Goal: Information Seeking & Learning: Learn about a topic

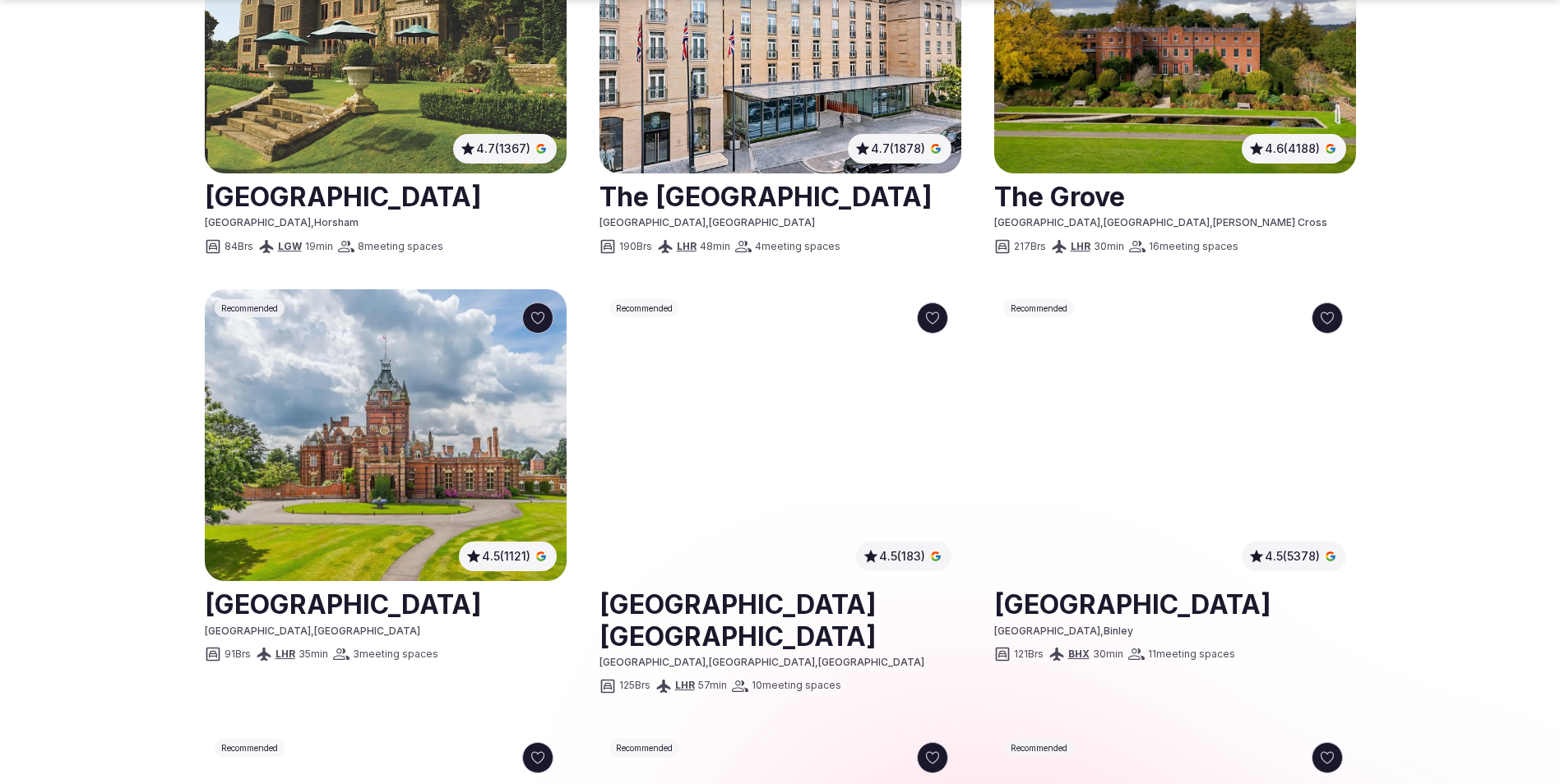
scroll to position [1068, 0]
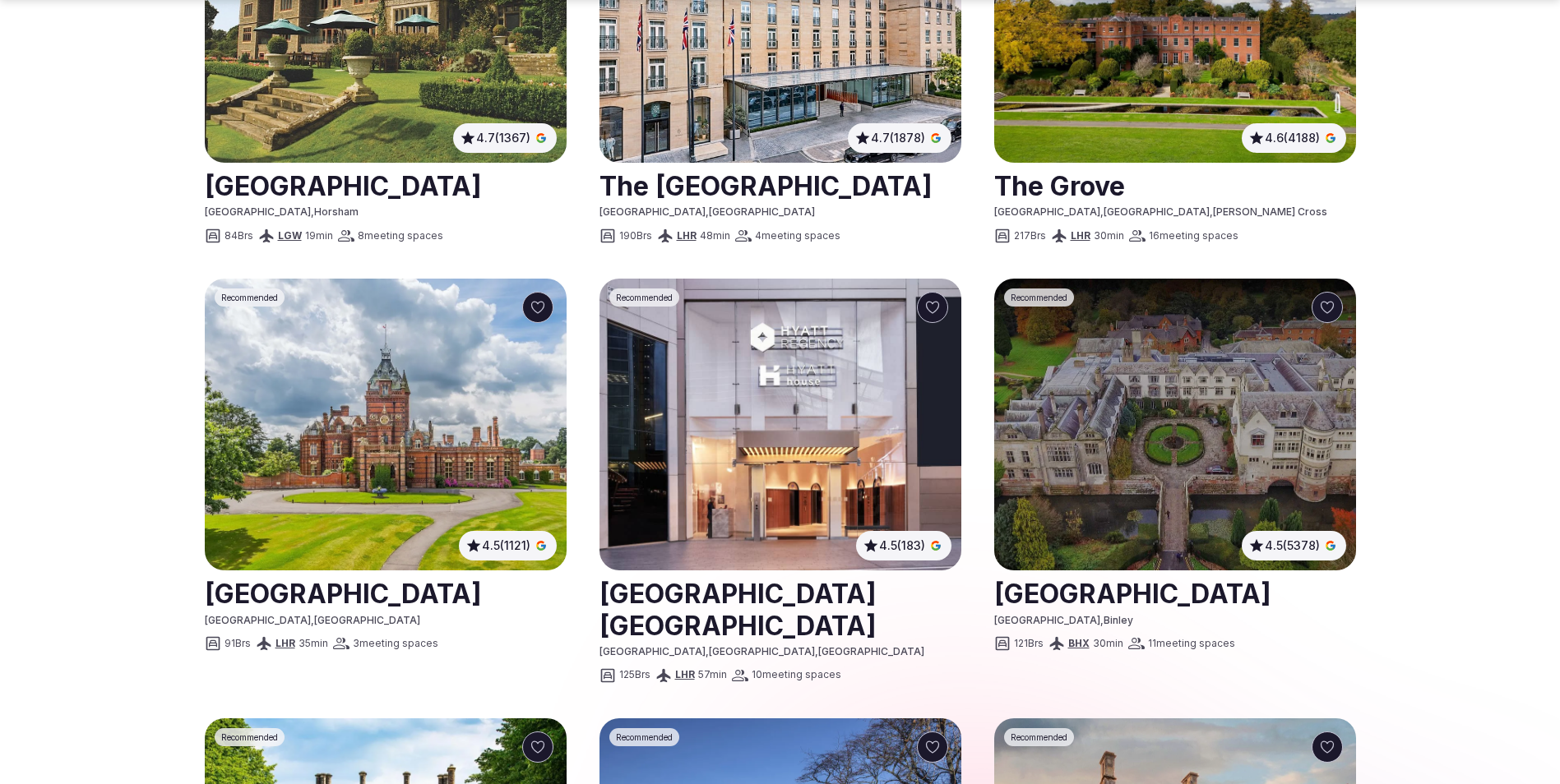
click at [351, 397] on img at bounding box center [385, 425] width 361 height 292
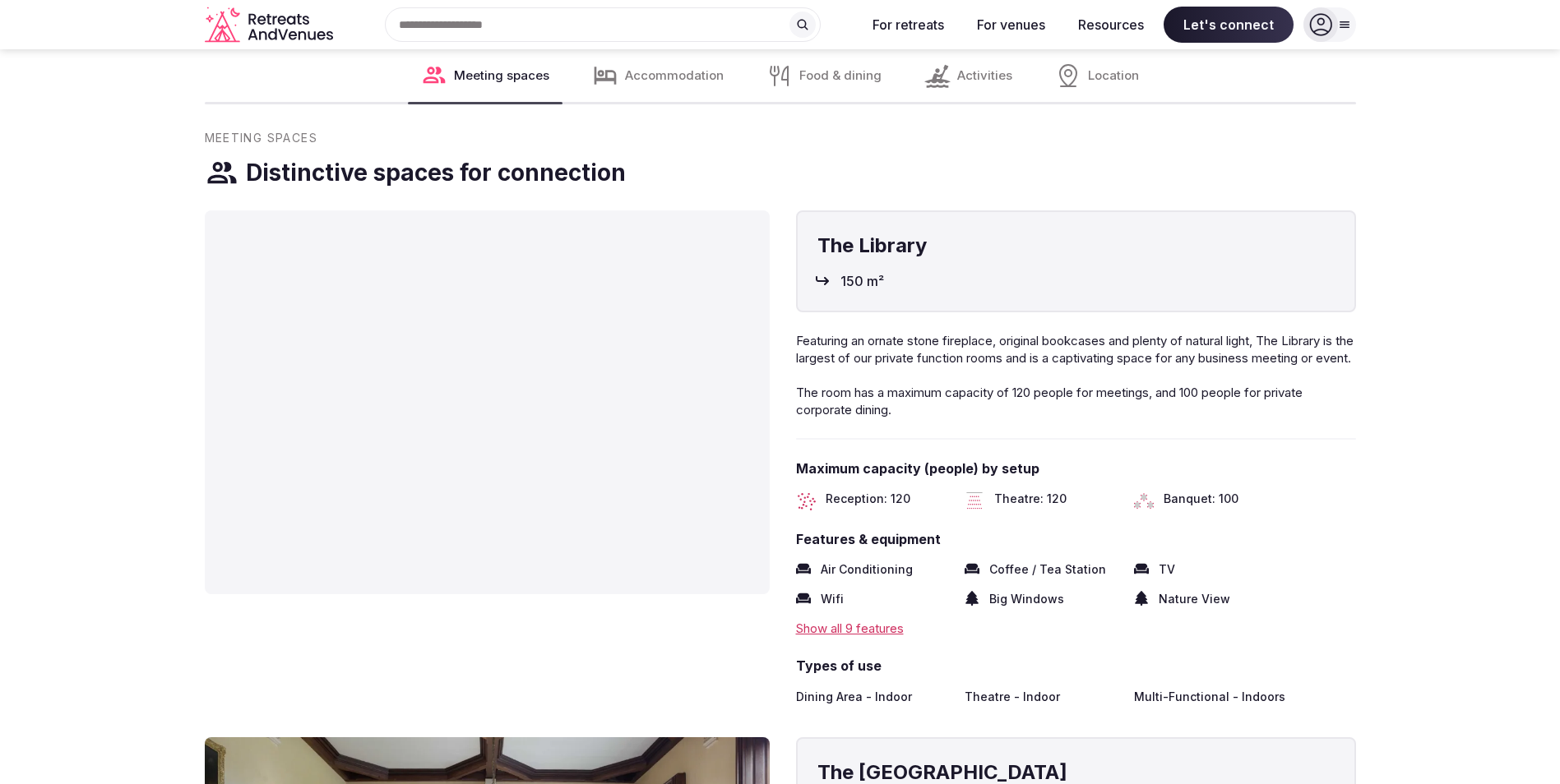
scroll to position [1644, 0]
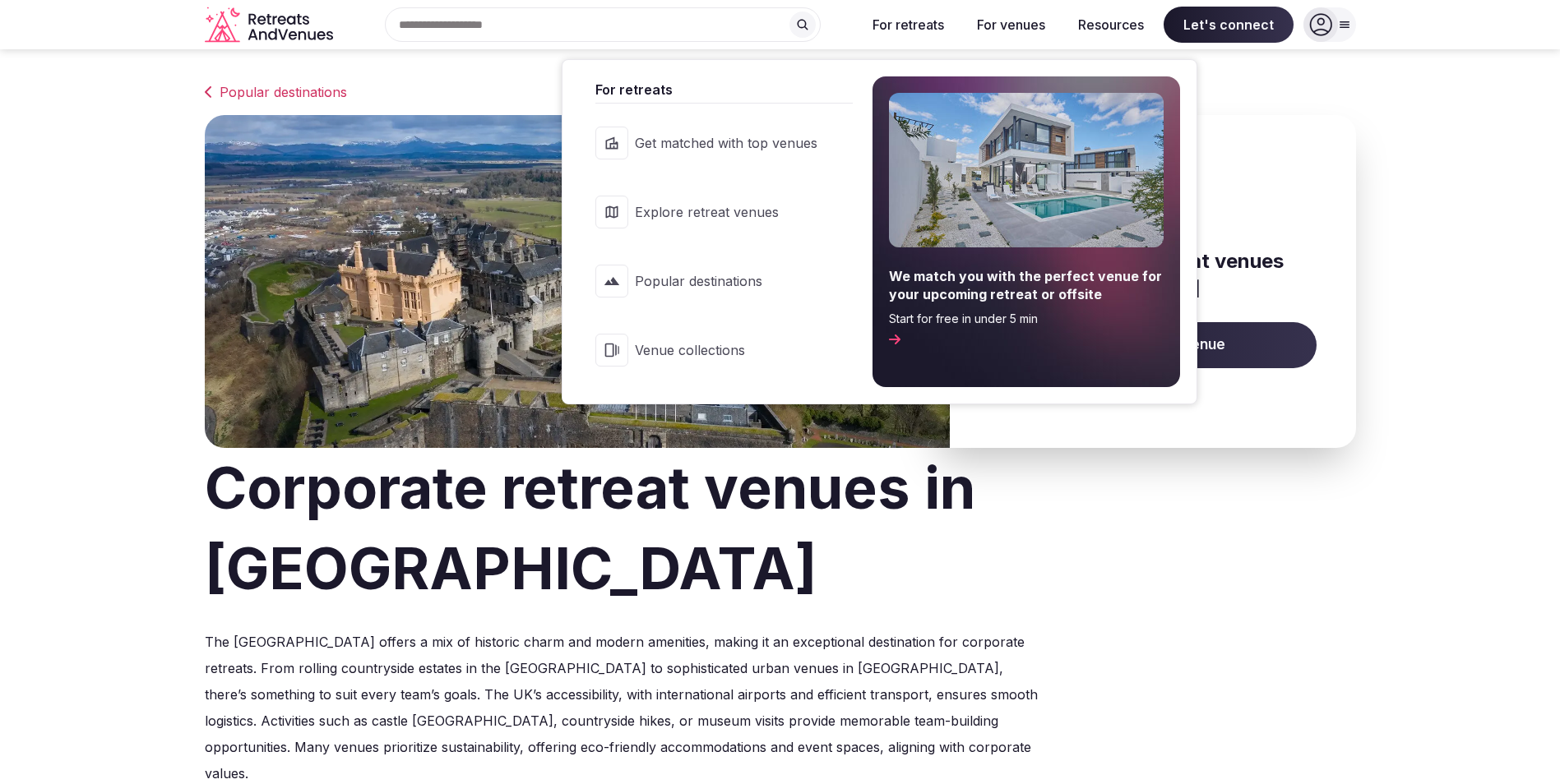
click at [722, 218] on span "Explore retreat venues" at bounding box center [726, 212] width 183 height 18
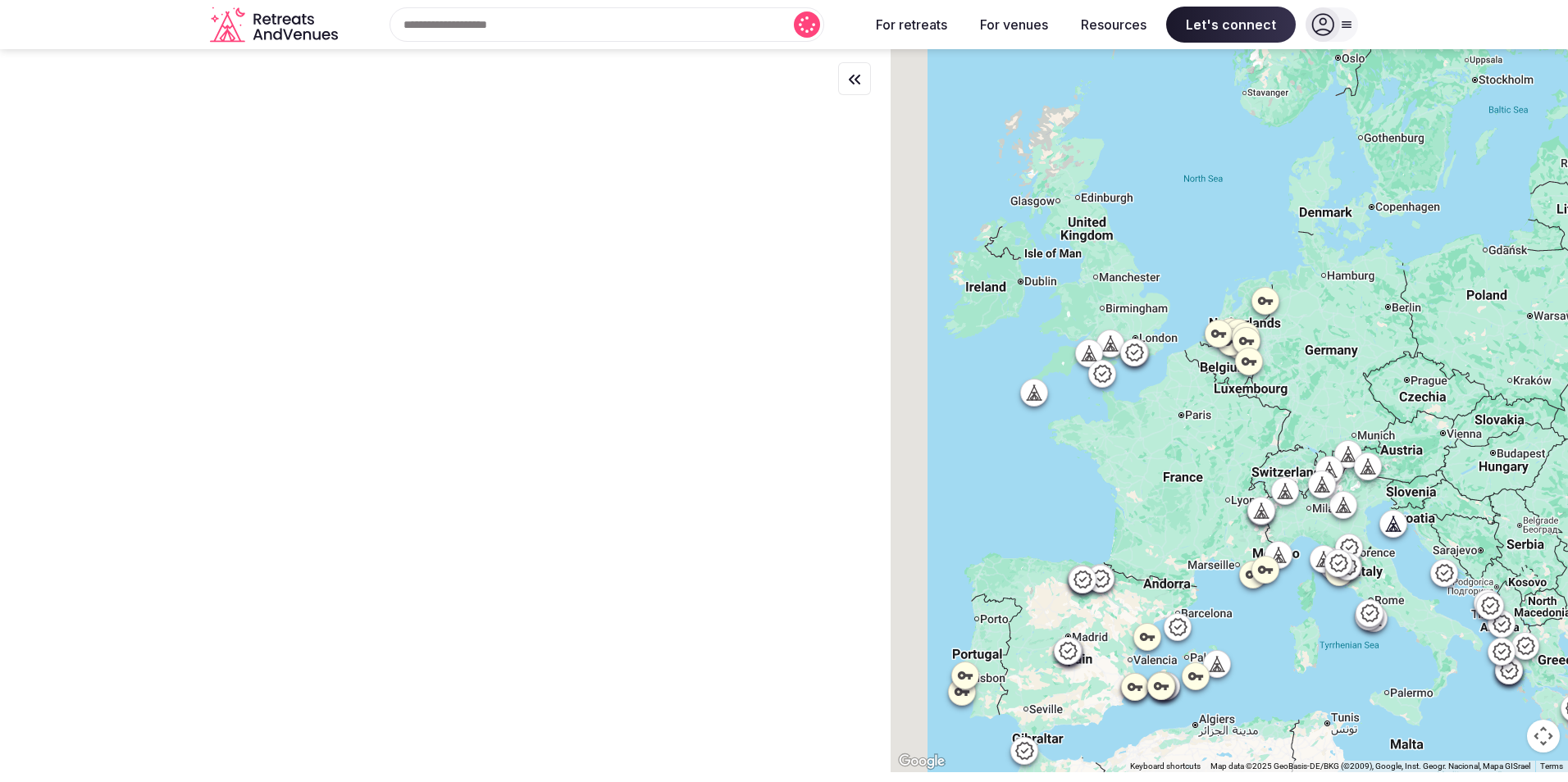
drag, startPoint x: 963, startPoint y: 202, endPoint x: 1076, endPoint y: 399, distance: 227.1
click at [1033, 464] on div at bounding box center [1229, 410] width 677 height 723
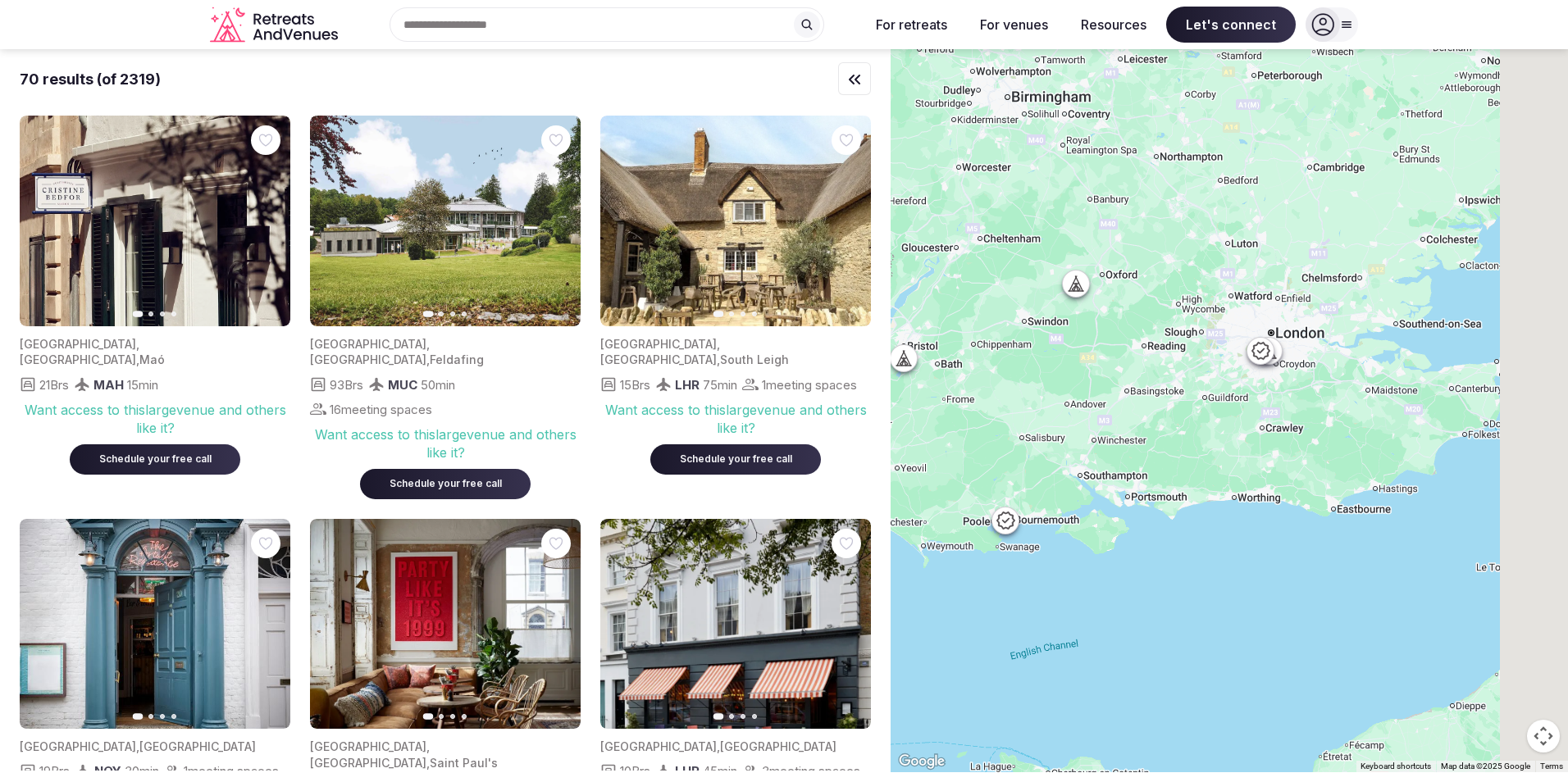
drag, startPoint x: 1375, startPoint y: 417, endPoint x: 1069, endPoint y: 370, distance: 309.6
click at [1069, 370] on div at bounding box center [1229, 410] width 677 height 723
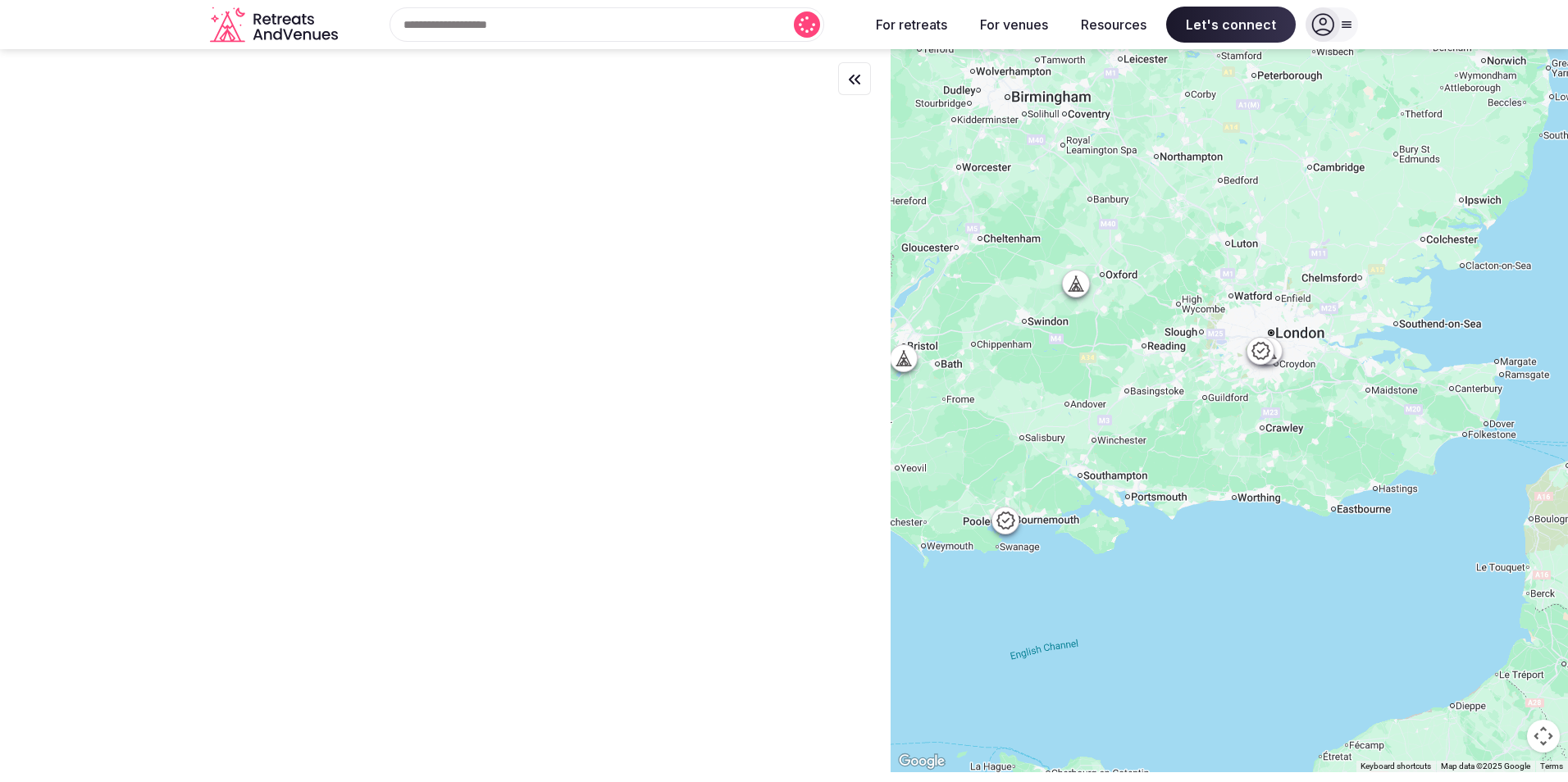
click at [1009, 527] on icon at bounding box center [1005, 520] width 19 height 19
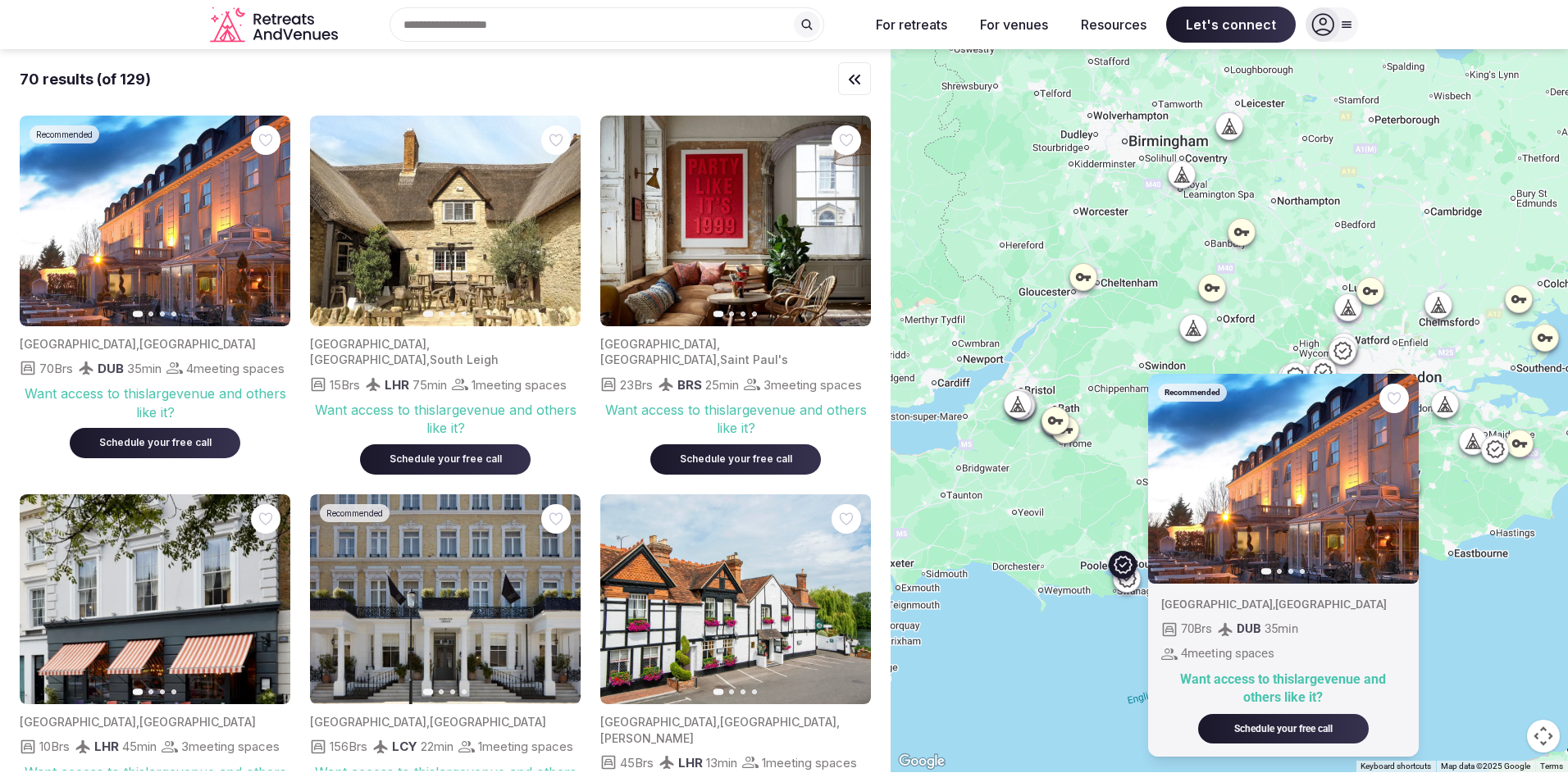
drag, startPoint x: 964, startPoint y: 601, endPoint x: 1081, endPoint y: 647, distance: 125.7
click at [1081, 647] on div "Recommended Previous slide Next slide [GEOGRAPHIC_DATA] , [GEOGRAPHIC_DATA] 70 …" at bounding box center [1229, 410] width 677 height 723
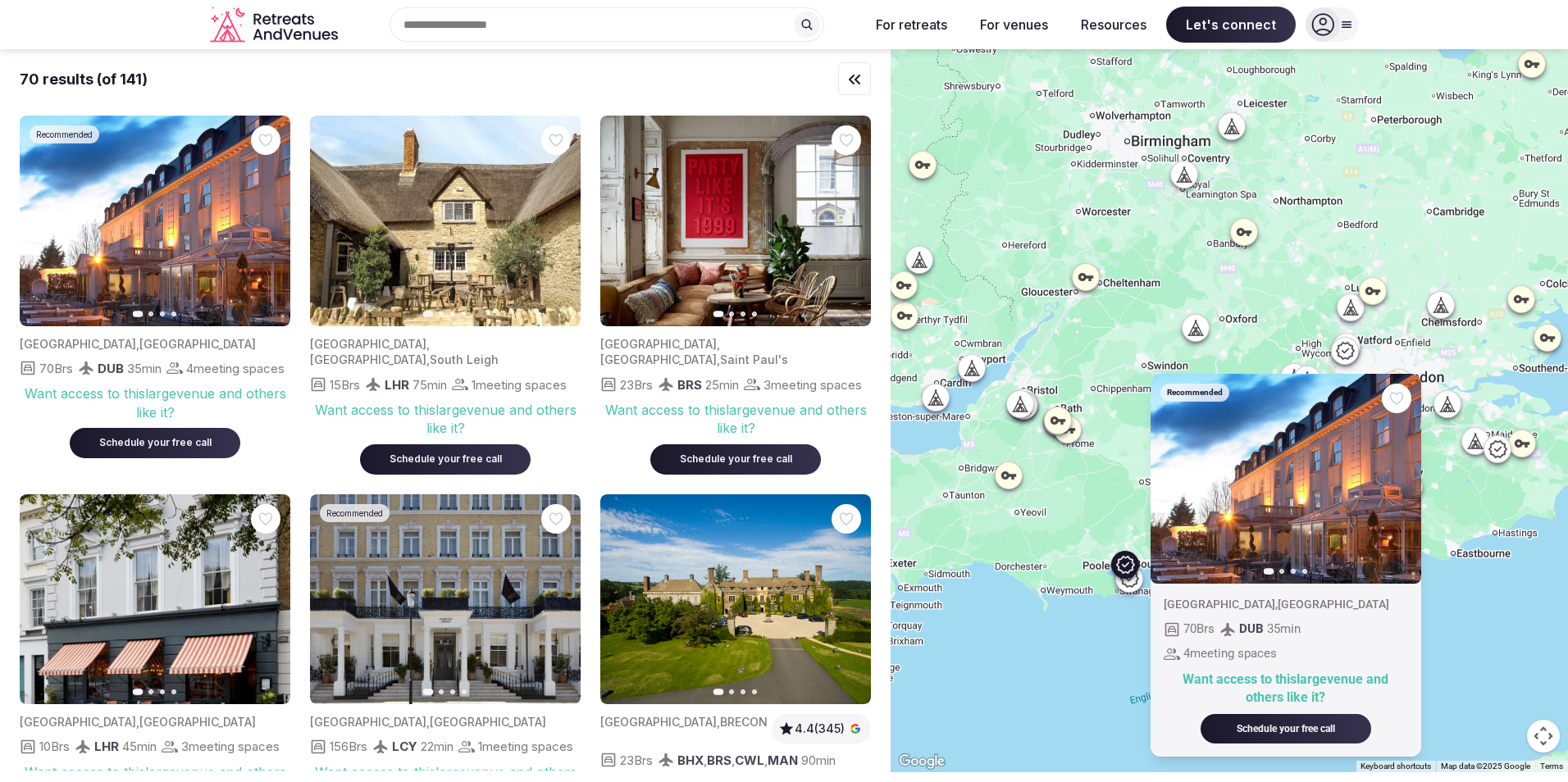
drag, startPoint x: 1073, startPoint y: 343, endPoint x: 1156, endPoint y: 364, distance: 85.6
click at [1156, 364] on div "Recommended Previous slide Next slide [GEOGRAPHIC_DATA] , [GEOGRAPHIC_DATA] 70 …" at bounding box center [1229, 410] width 677 height 723
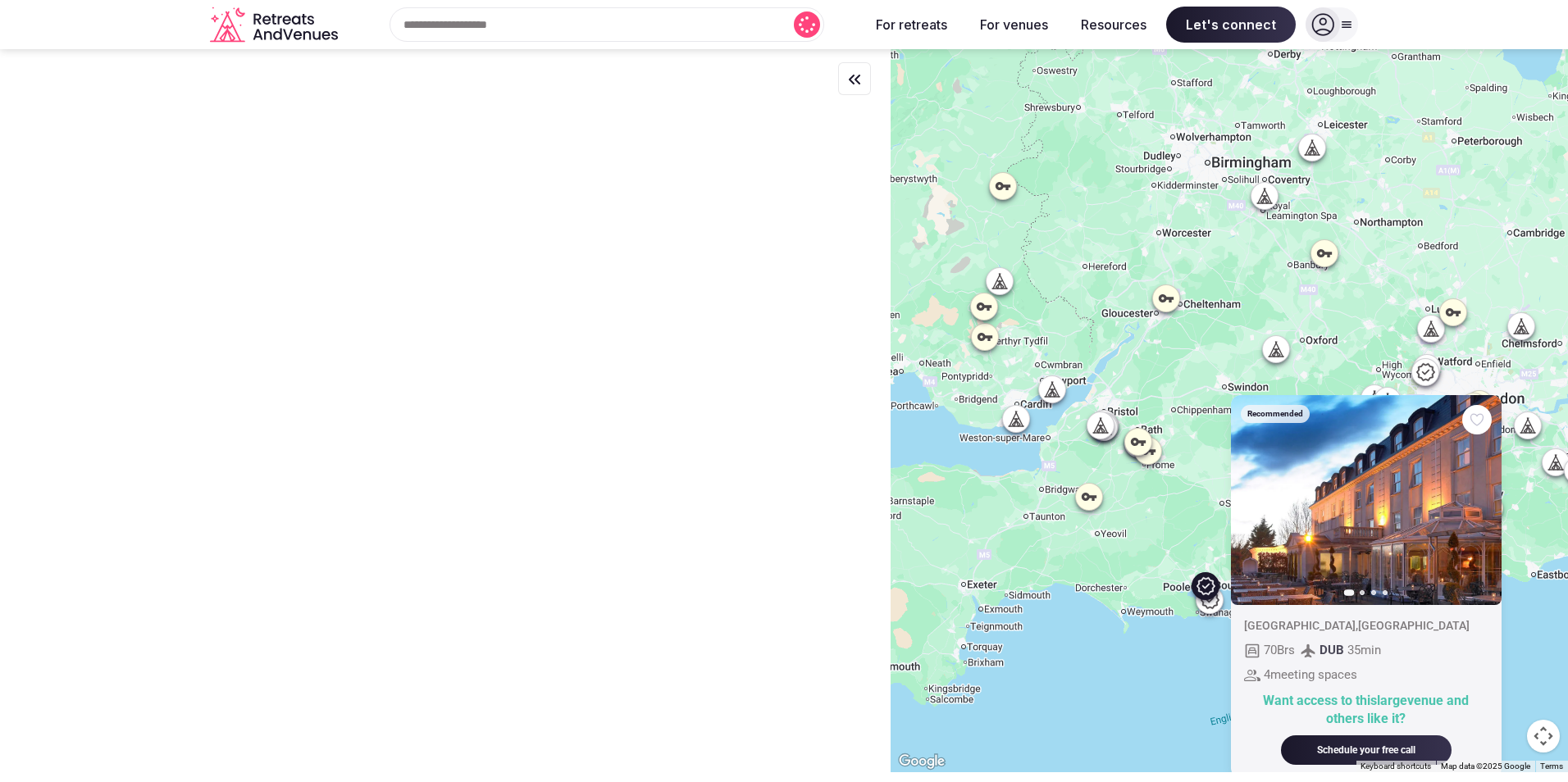
click at [989, 336] on div "Recommended Previous slide Next slide [GEOGRAPHIC_DATA] , [GEOGRAPHIC_DATA] 70 …" at bounding box center [1229, 410] width 677 height 723
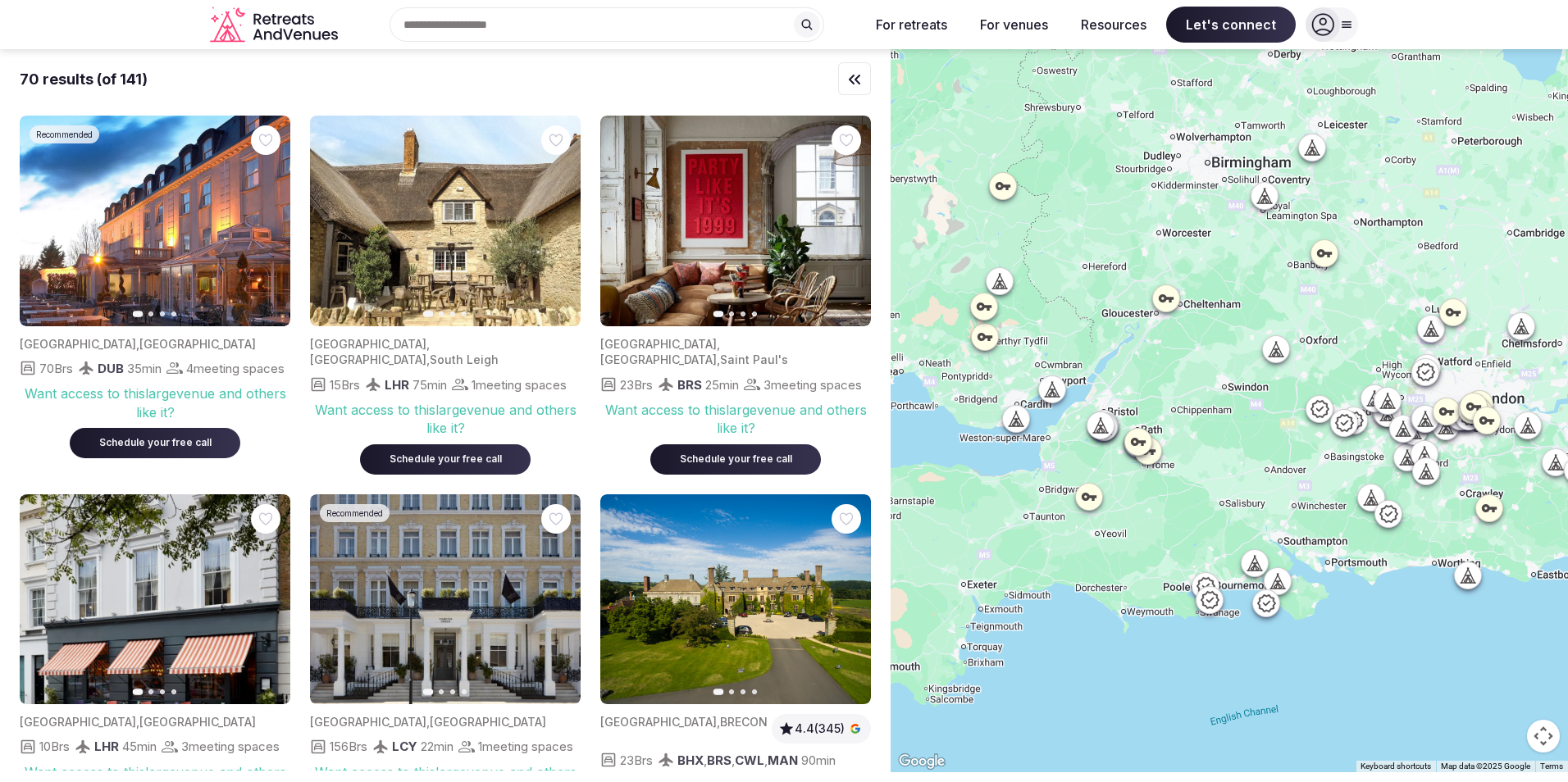
click at [988, 340] on icon at bounding box center [984, 337] width 15 height 8
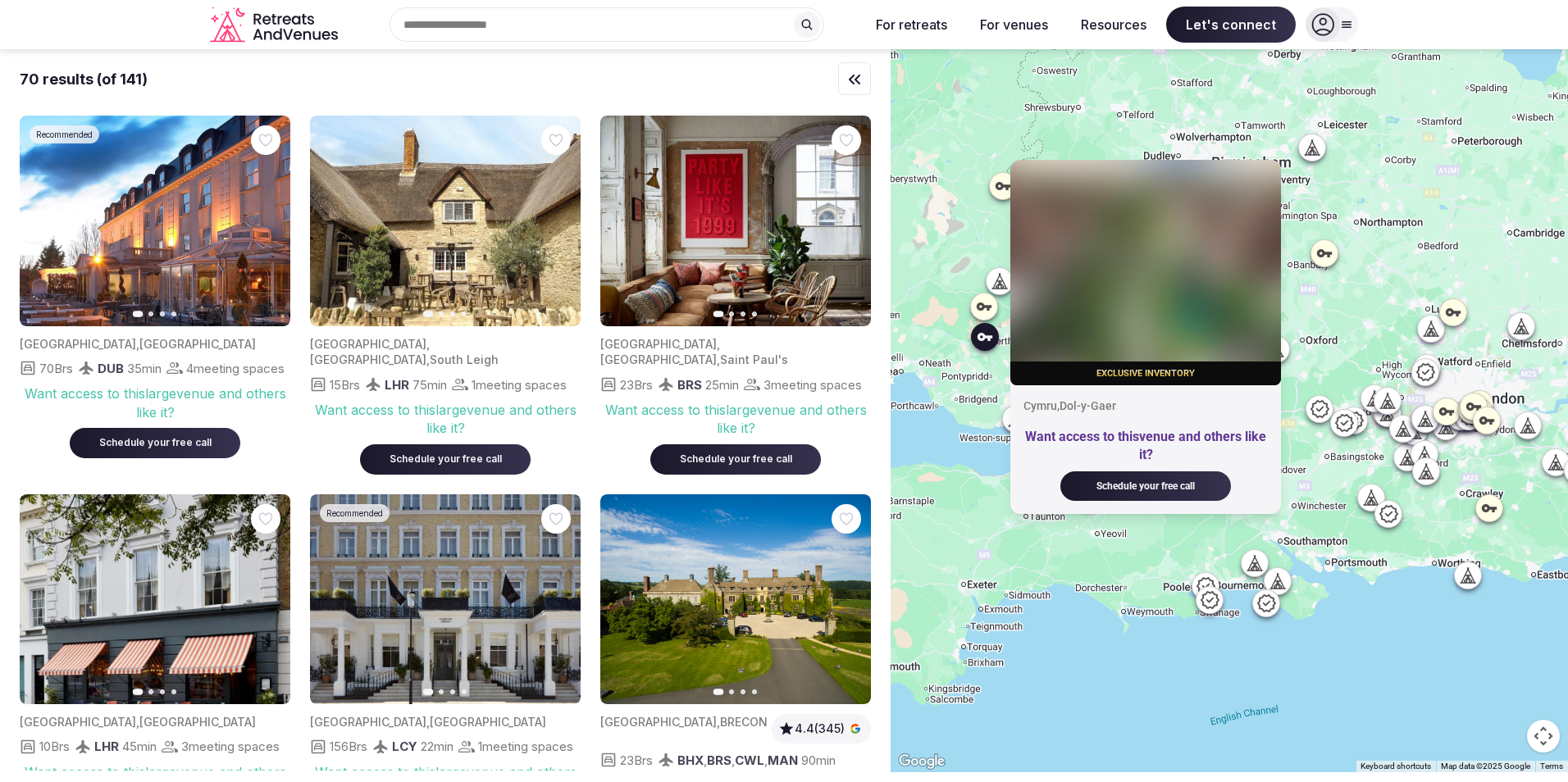
click at [992, 309] on icon at bounding box center [984, 306] width 17 height 17
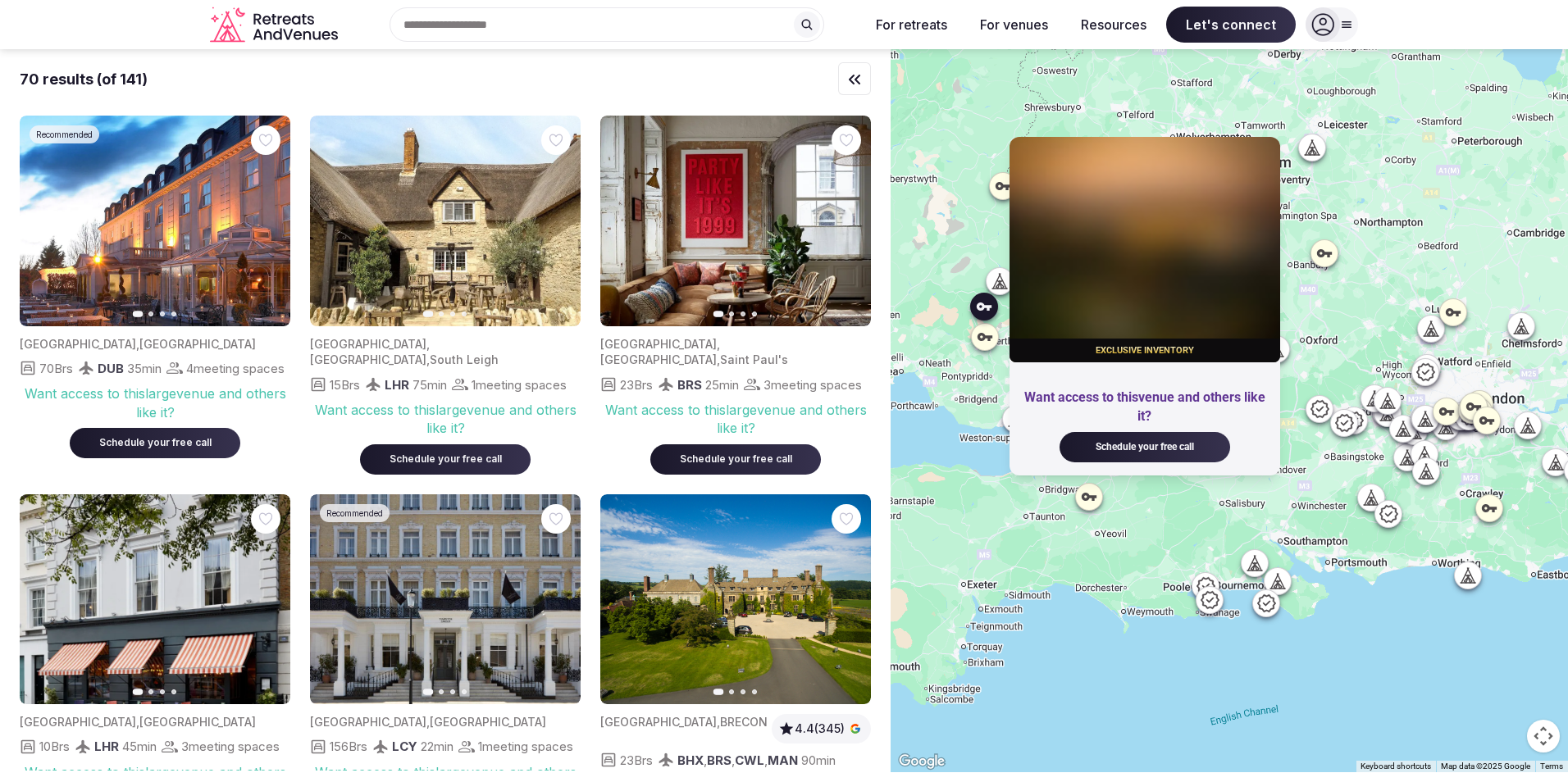
click at [1001, 285] on icon at bounding box center [998, 286] width 4 height 6
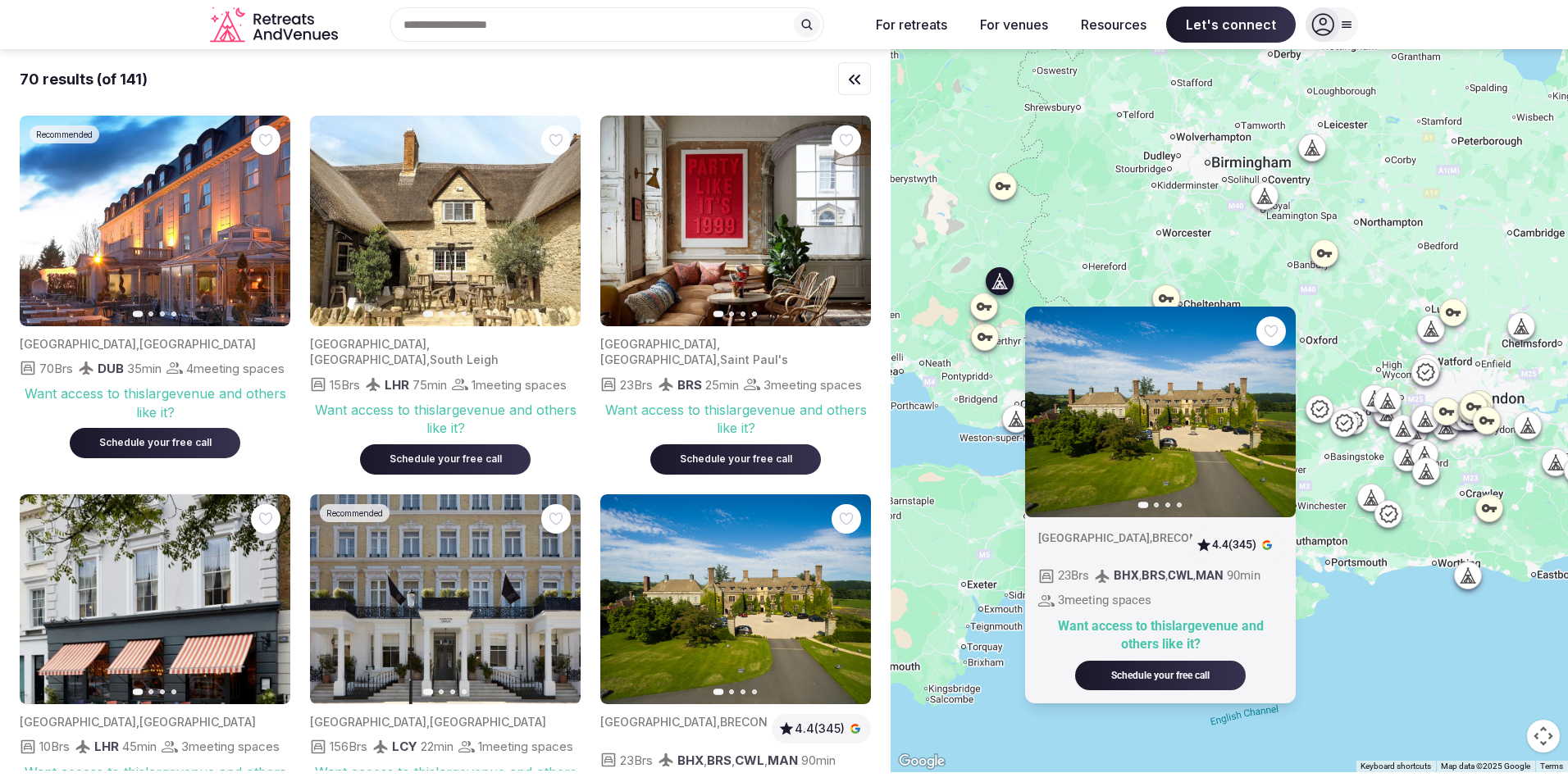
click at [1275, 411] on icon "button" at bounding box center [1272, 412] width 13 height 13
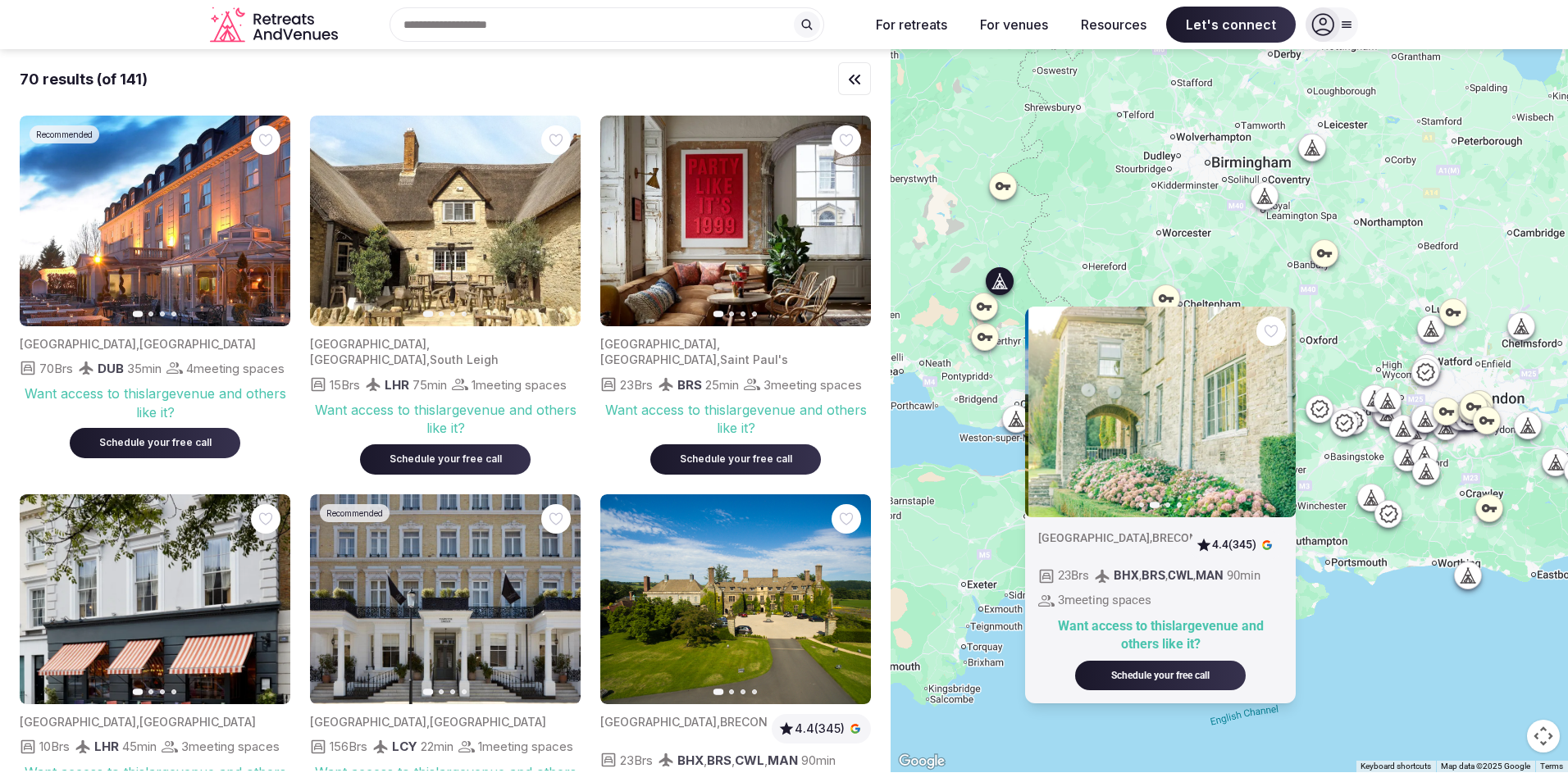
click at [1279, 412] on icon "button" at bounding box center [1272, 412] width 13 height 13
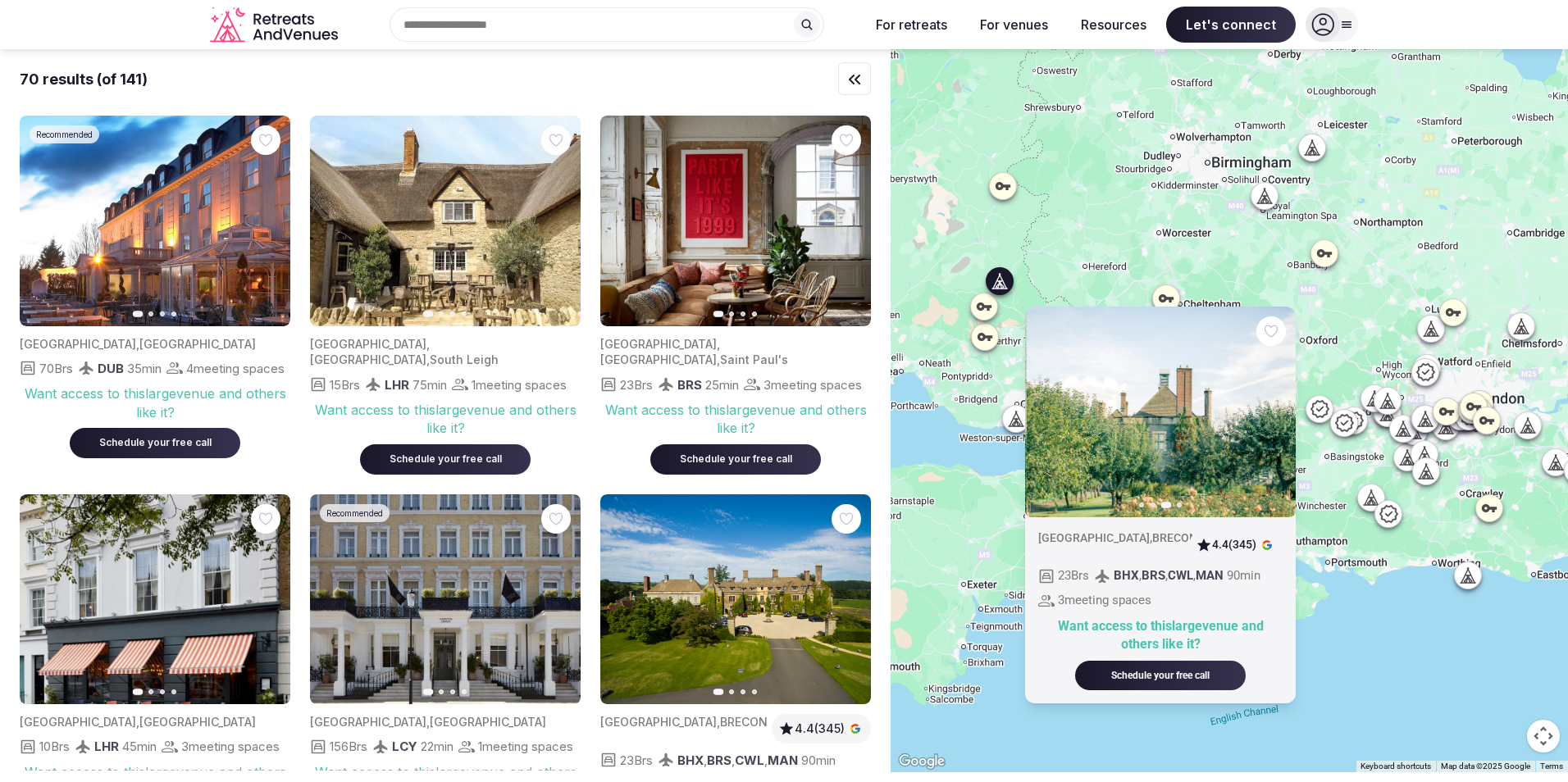
click at [1279, 412] on icon "button" at bounding box center [1272, 412] width 13 height 13
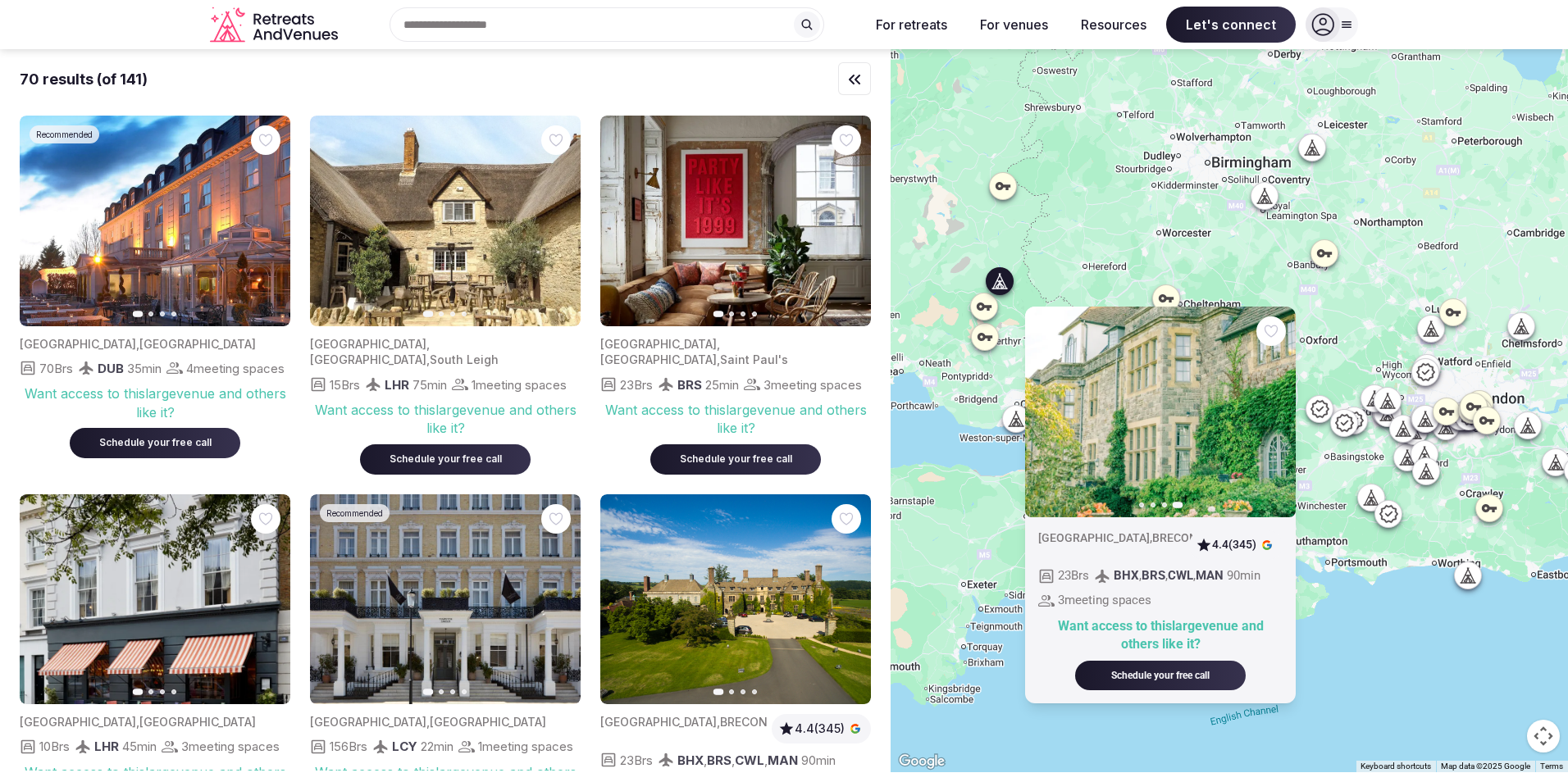
click at [1147, 426] on img at bounding box center [1160, 412] width 271 height 210
click at [1198, 342] on img at bounding box center [1160, 412] width 271 height 210
click at [1054, 410] on icon "button" at bounding box center [1047, 412] width 13 height 13
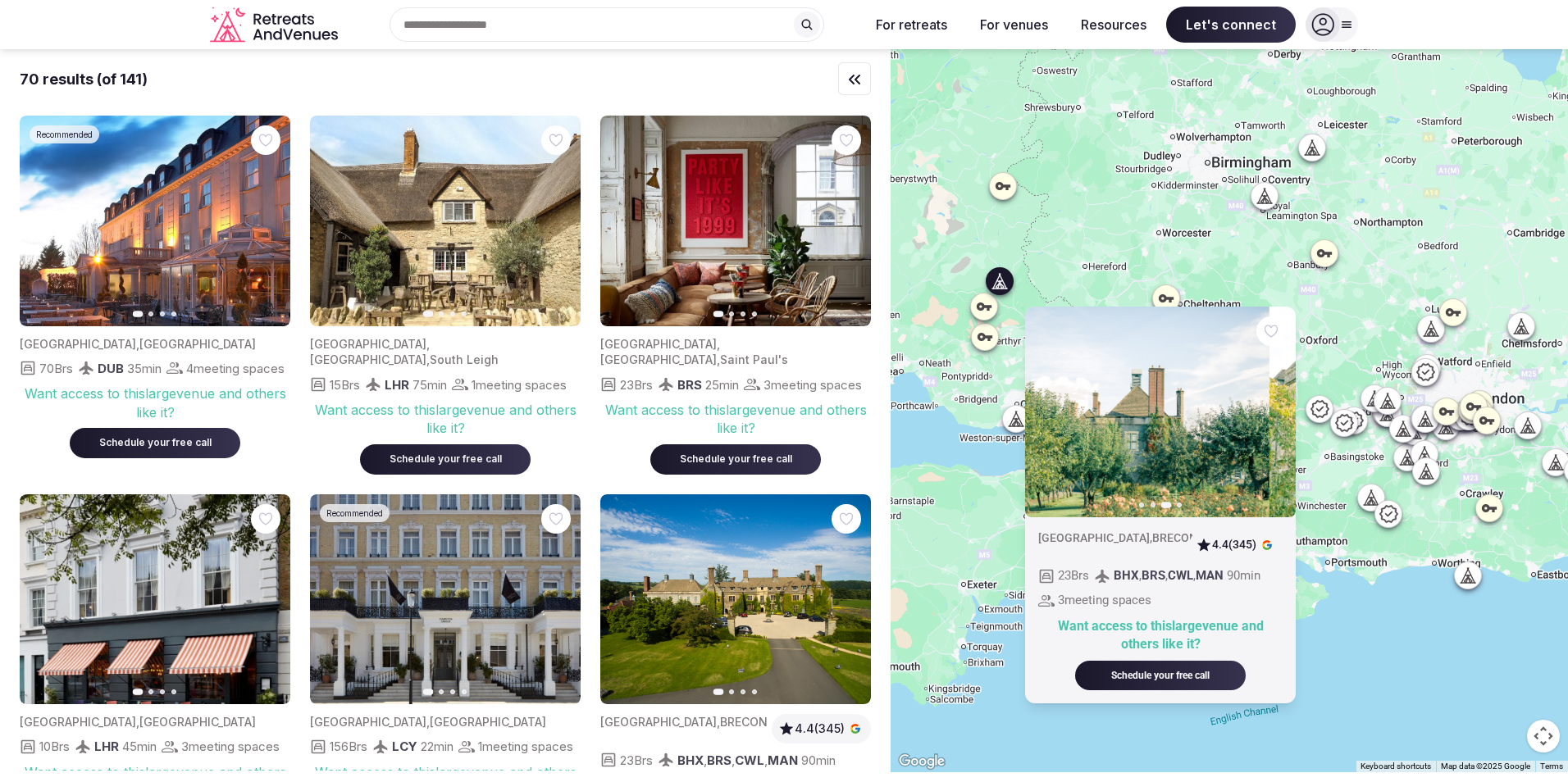
click at [1054, 410] on icon "button" at bounding box center [1047, 412] width 13 height 13
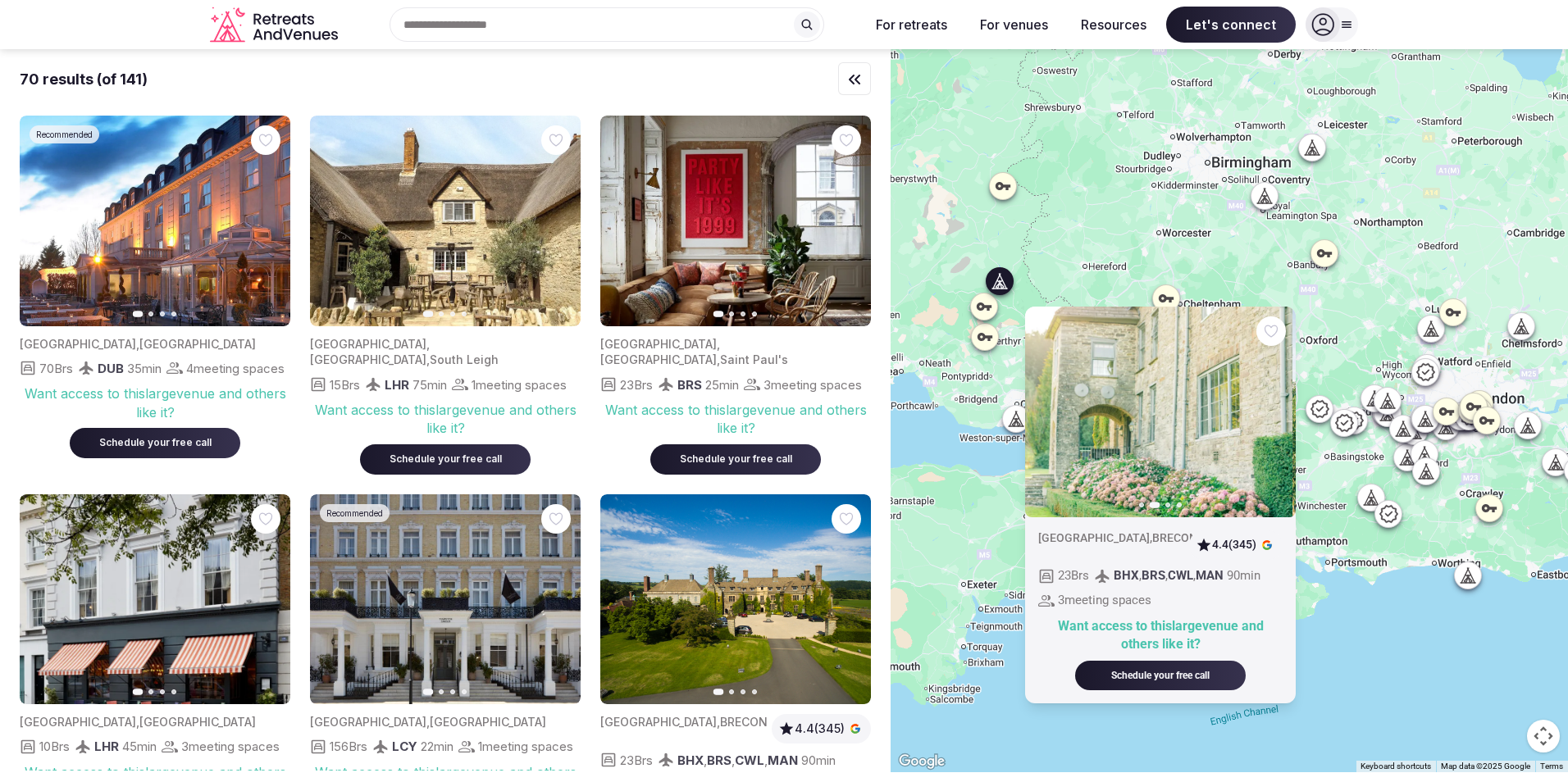
click at [1054, 410] on icon "button" at bounding box center [1047, 412] width 13 height 13
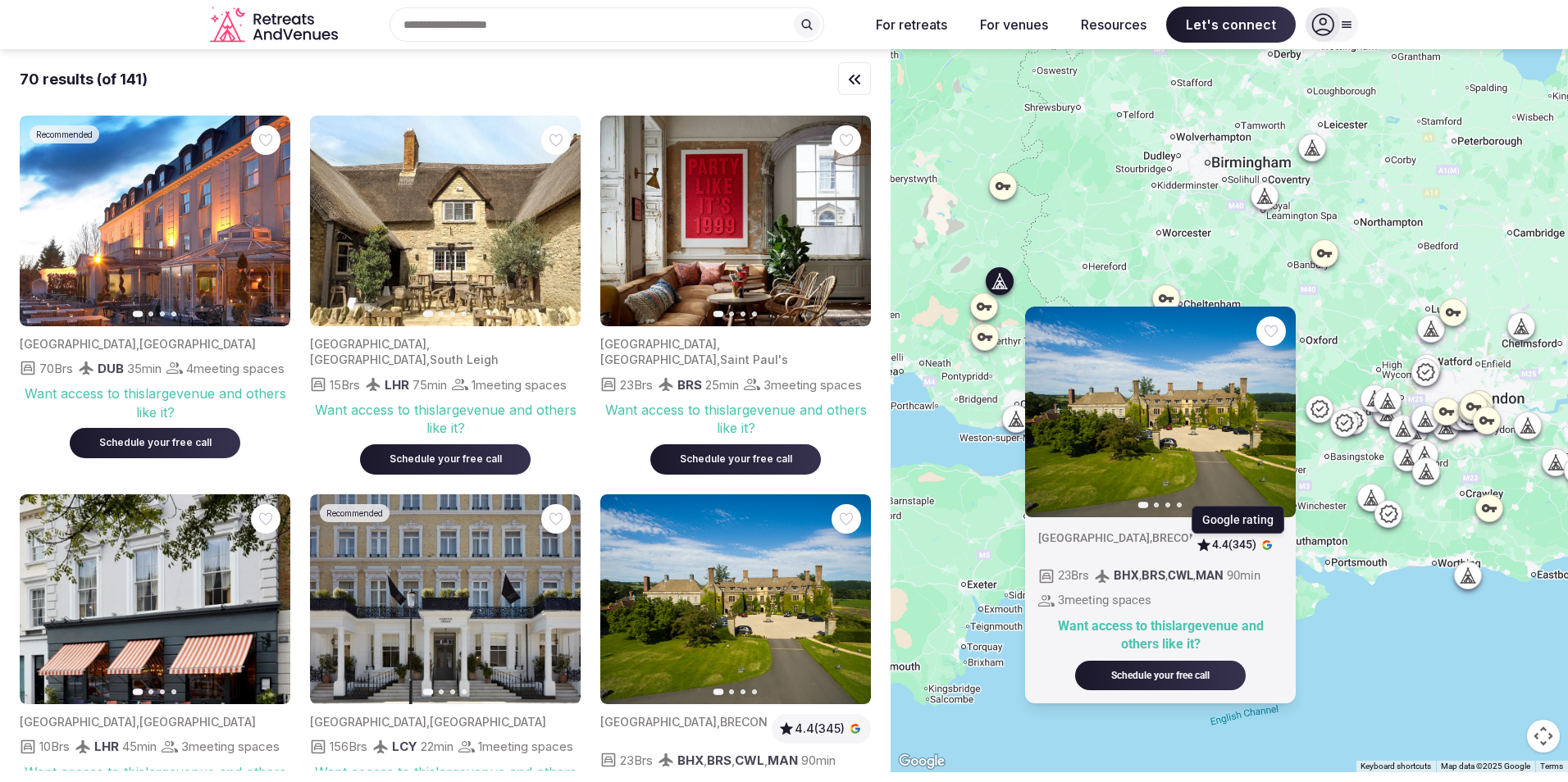
click at [1250, 544] on span "4.4 (345)" at bounding box center [1234, 544] width 44 height 17
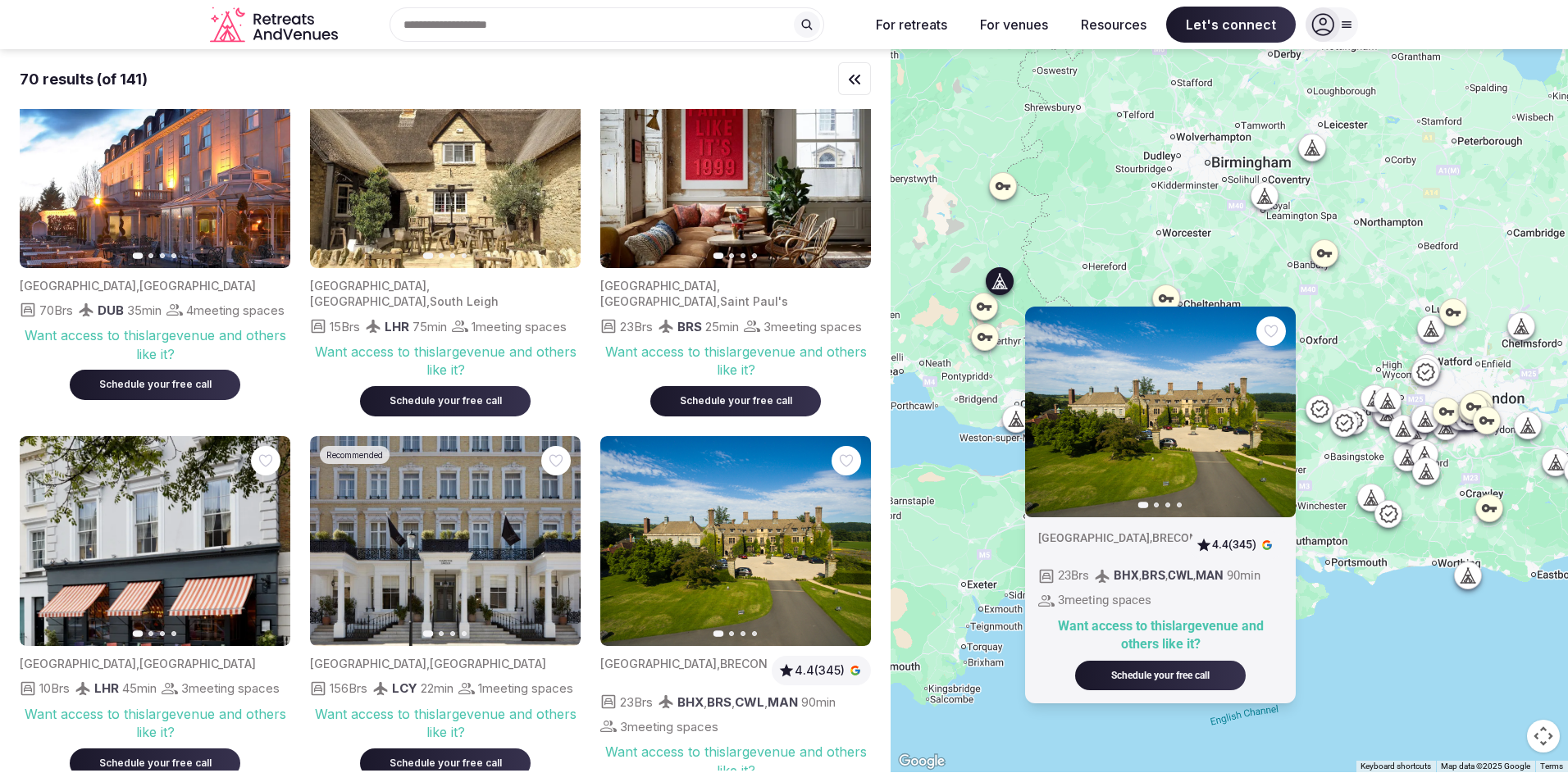
scroll to position [82, 0]
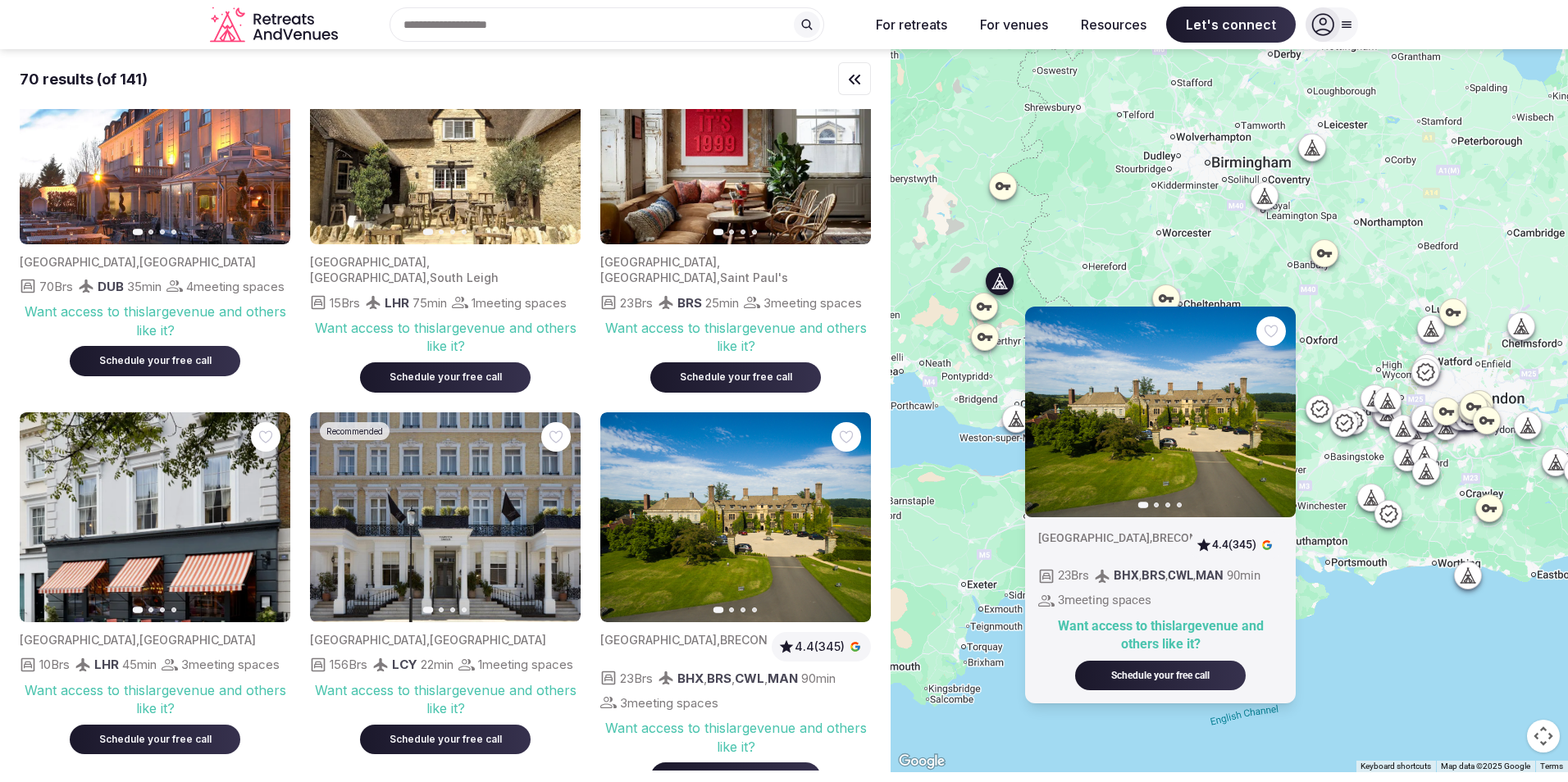
click at [775, 573] on img at bounding box center [735, 517] width 271 height 210
click at [716, 647] on span "," at bounding box center [718, 640] width 4 height 14
click at [734, 537] on img at bounding box center [735, 517] width 271 height 210
click at [735, 536] on img at bounding box center [735, 517] width 271 height 210
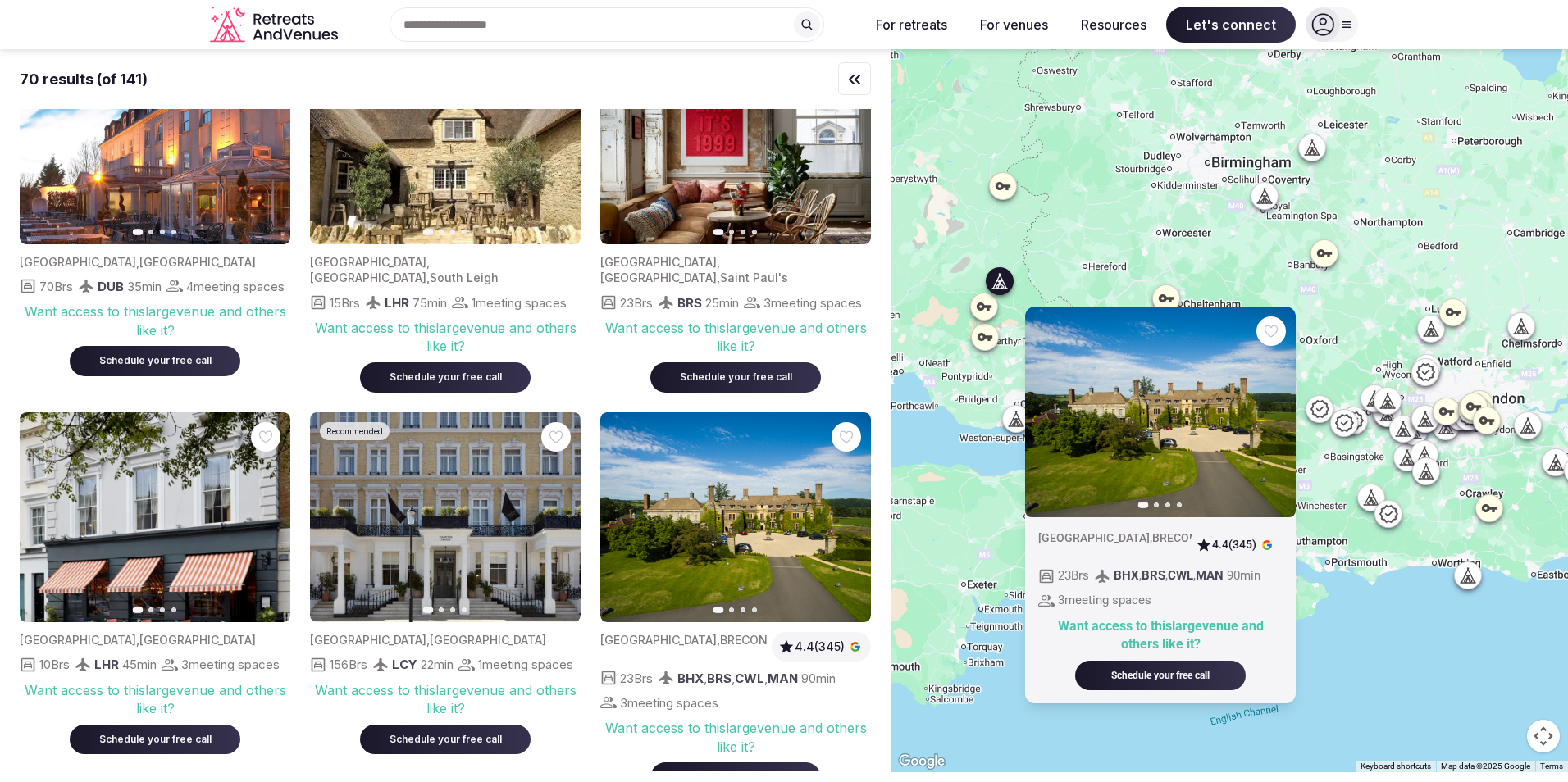
click at [1403, 629] on div "Previous slide Next slide [GEOGRAPHIC_DATA] , BRECON 4.4 (345) 23 Brs BHX , BRS…" at bounding box center [1229, 410] width 677 height 723
click at [1332, 288] on div "Previous slide Next slide [GEOGRAPHIC_DATA] , BRECON 4.4 (345) 23 Brs BHX , BRS…" at bounding box center [1229, 410] width 677 height 723
